Goal: Check status

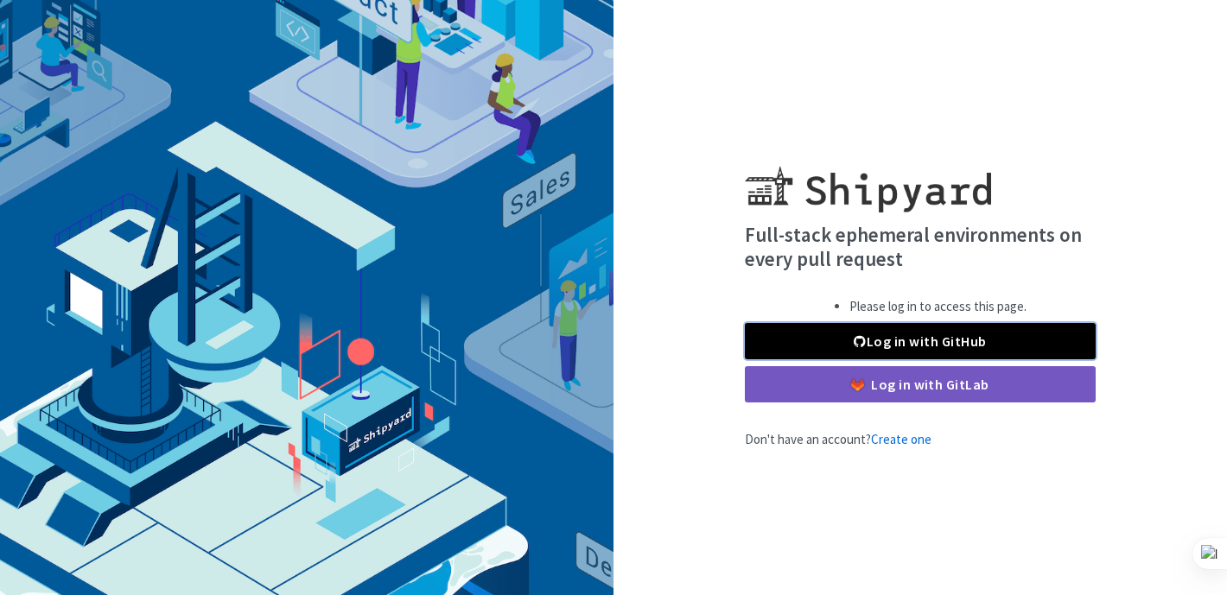
click at [892, 344] on link "Log in with GitHub" at bounding box center [920, 341] width 351 height 36
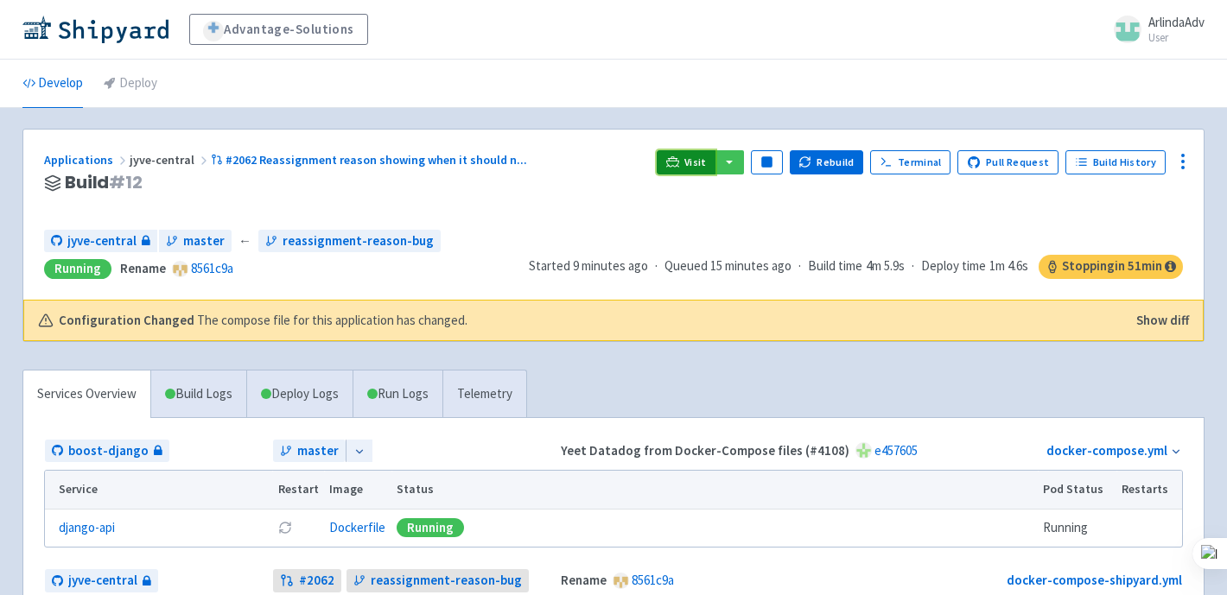
click at [704, 162] on span "Visit" at bounding box center [695, 163] width 22 height 14
click at [1154, 321] on button "Show diff" at bounding box center [1162, 321] width 53 height 20
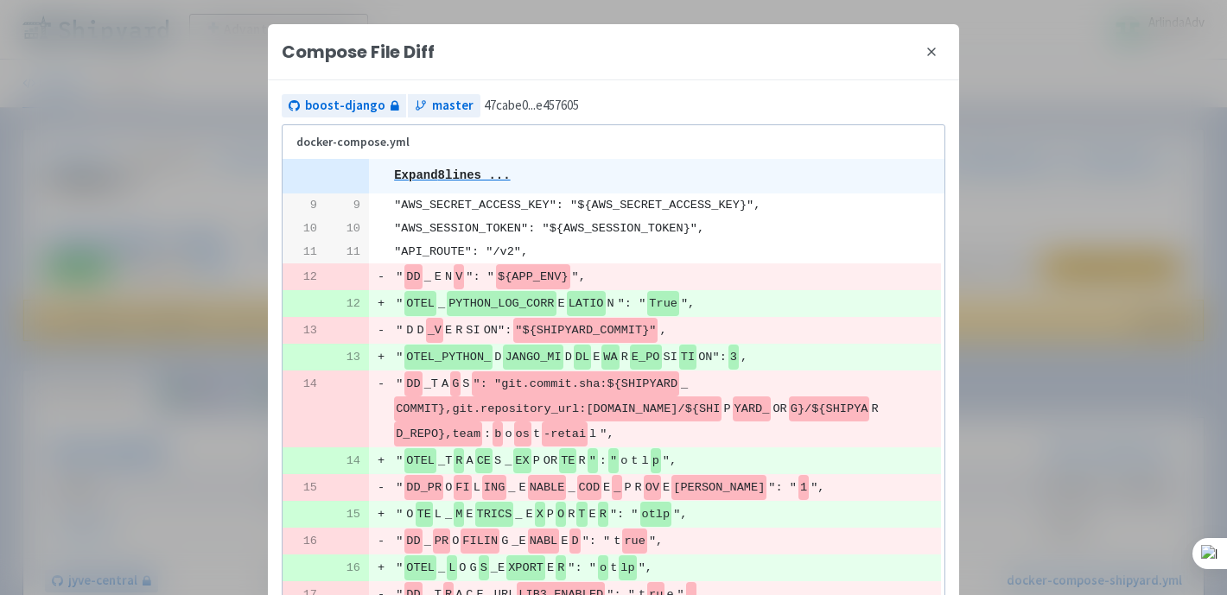
click at [931, 49] on icon at bounding box center [931, 51] width 7 height 7
